Goal: Task Accomplishment & Management: Manage account settings

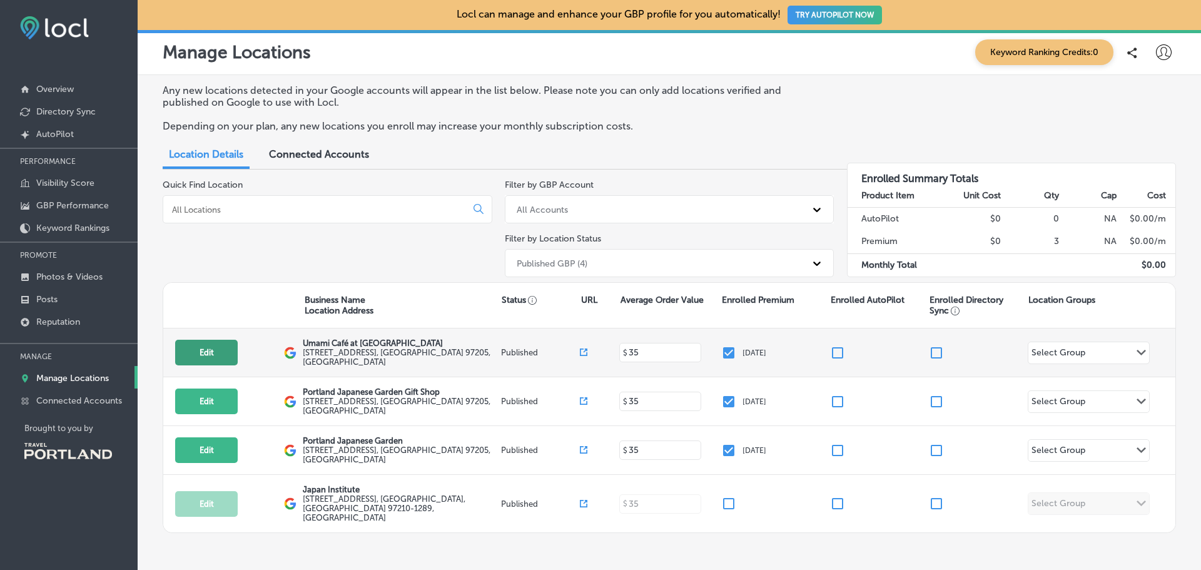
click at [234, 348] on button "Edit" at bounding box center [206, 353] width 63 height 26
select select "US"
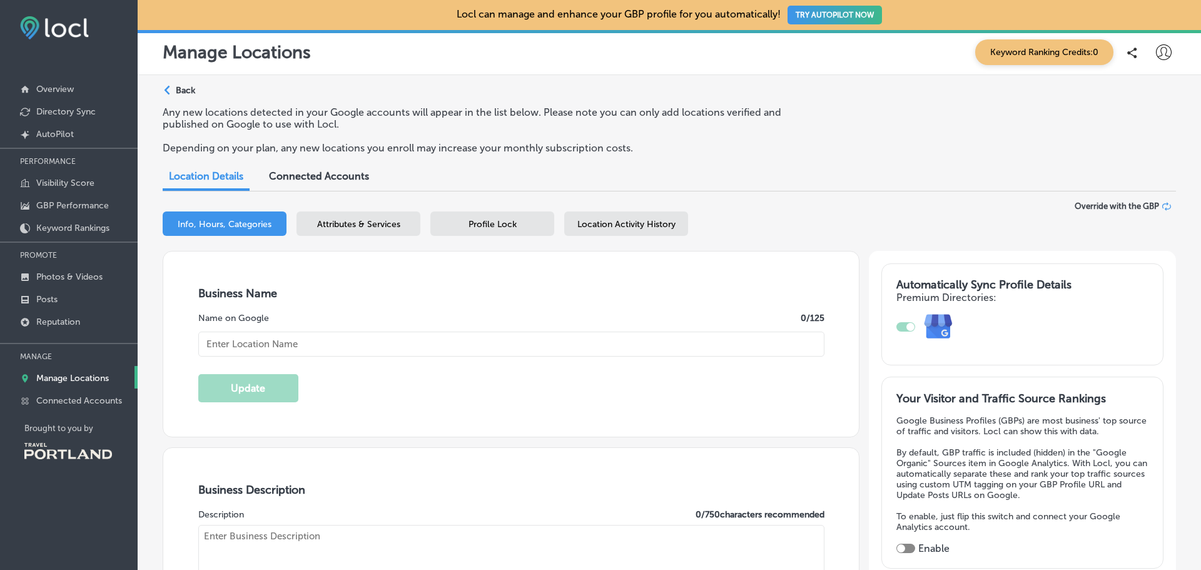
type input "Umami Café at [GEOGRAPHIC_DATA]"
type input "[STREET_ADDRESS]"
type input "[GEOGRAPHIC_DATA]"
type input "97205"
type input "US"
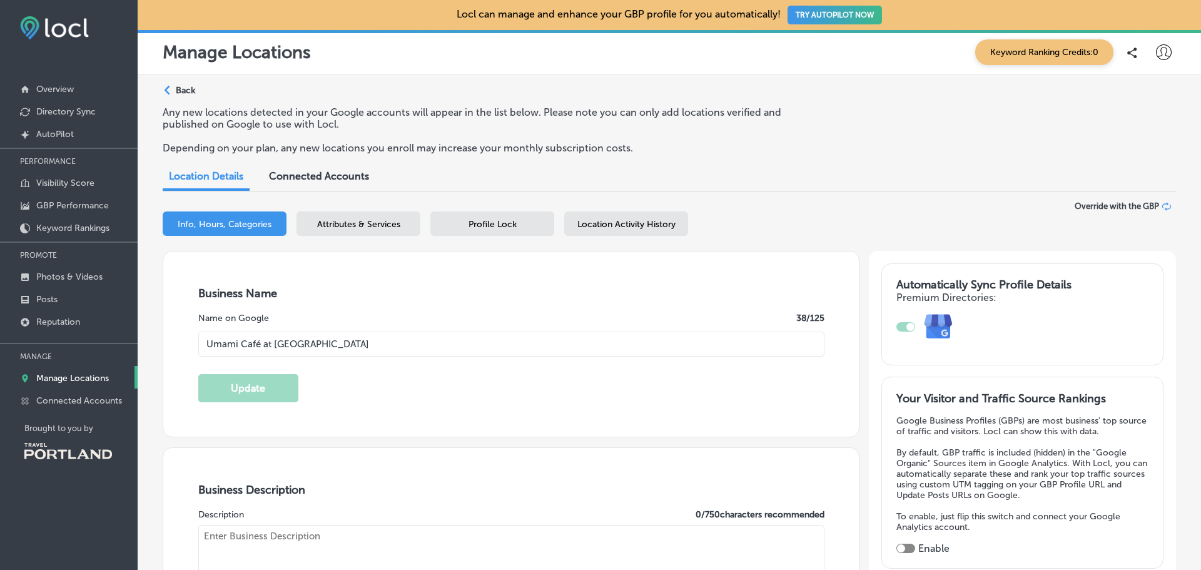
type input "[URL][DOMAIN_NAME]"
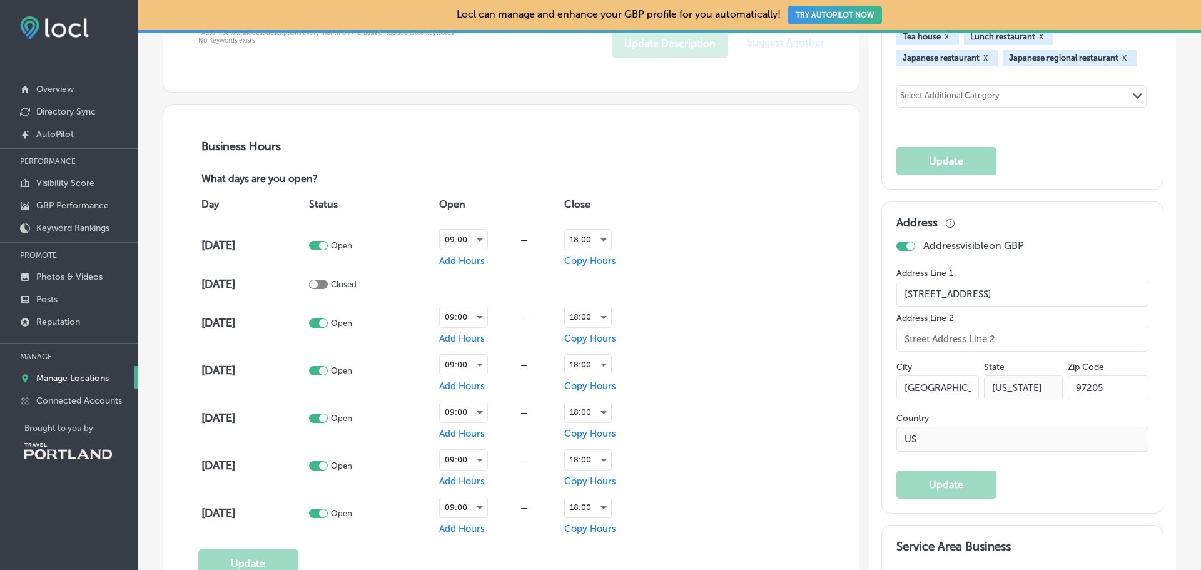
type input "[PHONE_NUMBER]"
